Goal: Information Seeking & Learning: Learn about a topic

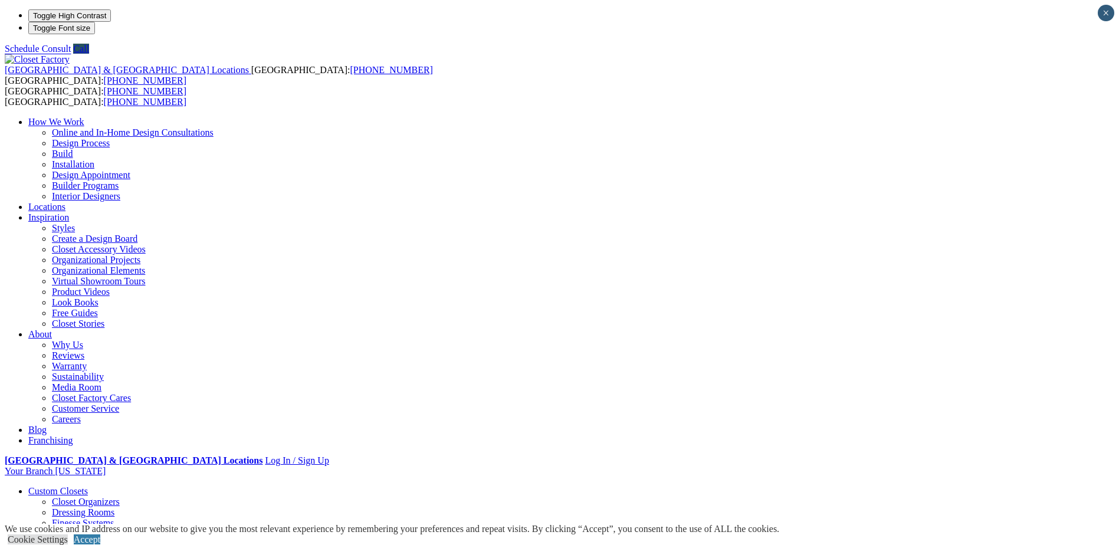
click at [94, 159] on link "Installation" at bounding box center [73, 164] width 42 height 10
click at [101, 539] on link "Shoe Closets" at bounding box center [76, 544] width 49 height 10
click at [114, 518] on link "Finesse Systems" at bounding box center [83, 523] width 62 height 10
click at [116, 528] on link "Reach-in Closets" at bounding box center [84, 533] width 64 height 10
